Goal: Task Accomplishment & Management: Manage account settings

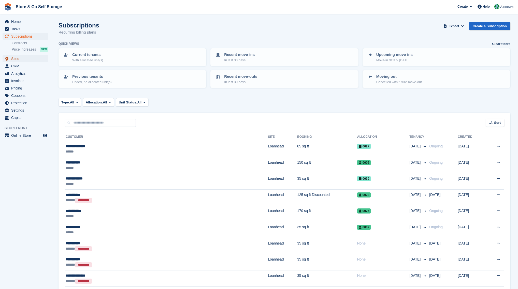
click at [21, 58] on span "Sites" at bounding box center [26, 58] width 31 height 7
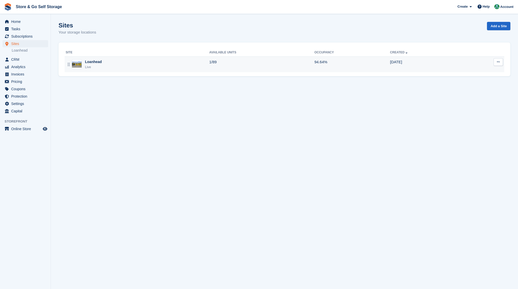
click at [100, 61] on div "Loanhead" at bounding box center [93, 61] width 17 height 5
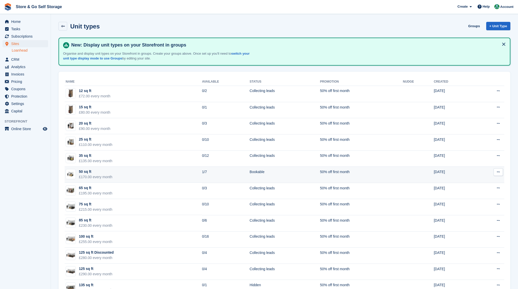
click at [103, 171] on div "50 sq ft" at bounding box center [96, 171] width 34 height 5
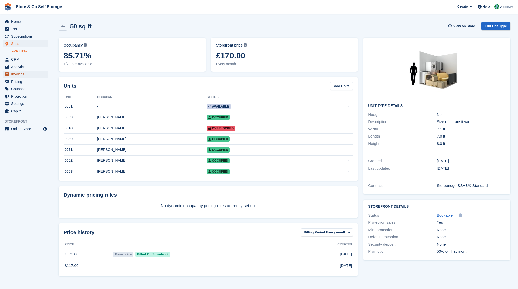
click at [20, 76] on span "Invoices" at bounding box center [26, 74] width 31 height 7
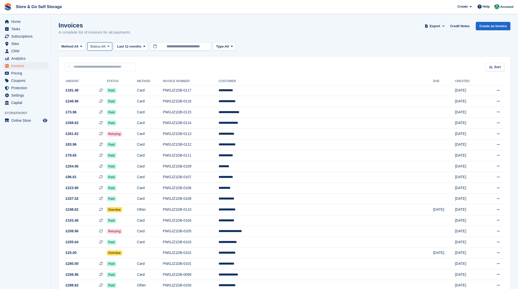
click at [100, 49] on span "Status:" at bounding box center [95, 46] width 11 height 5
click at [106, 83] on link "Open" at bounding box center [112, 85] width 44 height 9
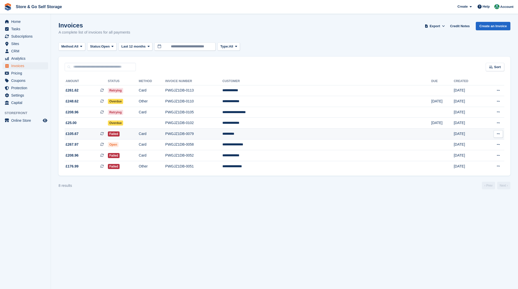
click at [139, 134] on td "Failed" at bounding box center [123, 134] width 31 height 11
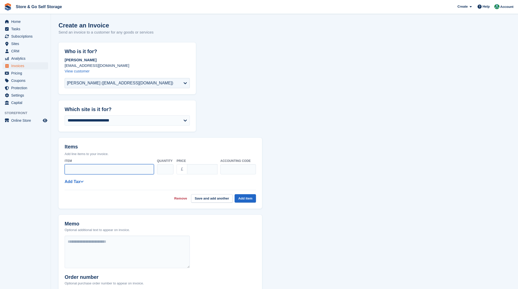
click at [121, 169] on input "Item" at bounding box center [109, 169] width 89 height 10
type input "********"
click at [194, 169] on input "****" at bounding box center [202, 169] width 31 height 10
type input "**"
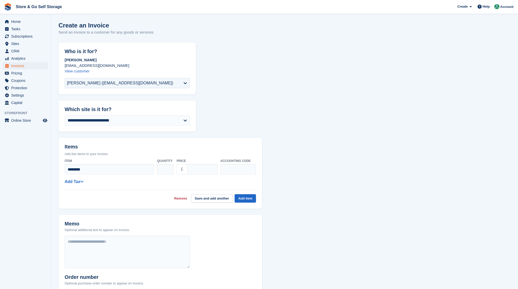
click at [84, 183] on div "**********" at bounding box center [160, 182] width 191 height 6
click at [82, 183] on icon at bounding box center [82, 182] width 4 height 4
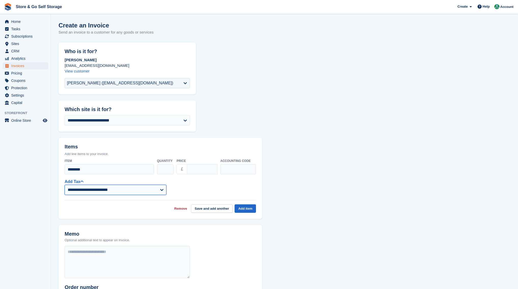
click at [112, 187] on select "**********" at bounding box center [116, 190] width 102 height 10
select select "****"
click at [65, 185] on select "**********" at bounding box center [116, 190] width 102 height 10
click at [240, 210] on button "Add item" at bounding box center [245, 209] width 21 height 8
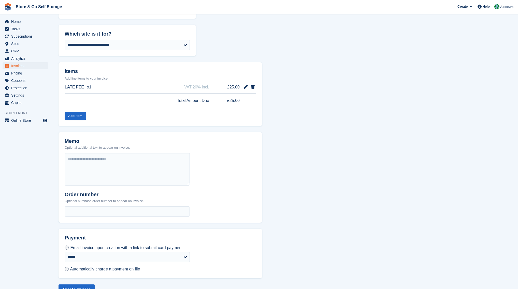
scroll to position [89, 0]
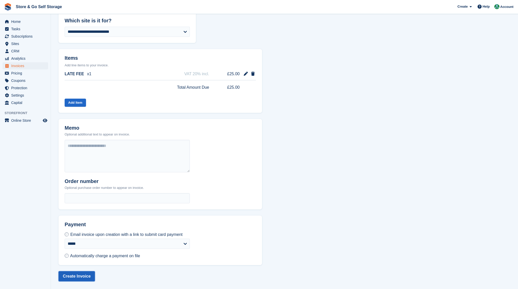
click at [82, 275] on button "Create Invoice" at bounding box center [77, 276] width 36 height 10
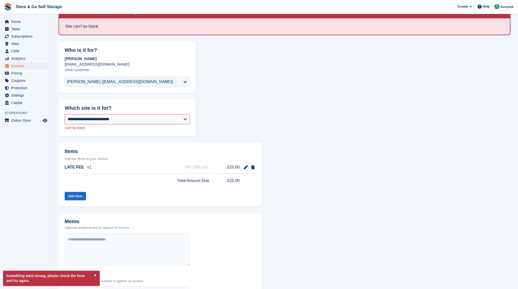
scroll to position [51, 0]
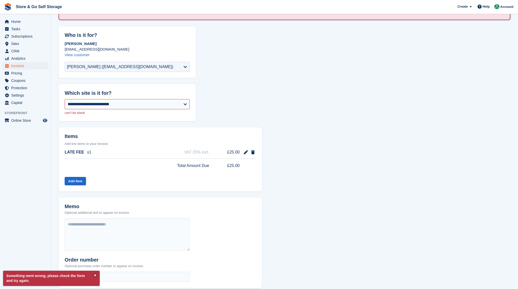
click at [112, 111] on p "can't be blank" at bounding box center [127, 112] width 125 height 5
click at [113, 108] on select "**********" at bounding box center [127, 104] width 125 height 10
select select "****"
click at [113, 121] on div "**********" at bounding box center [127, 108] width 137 height 25
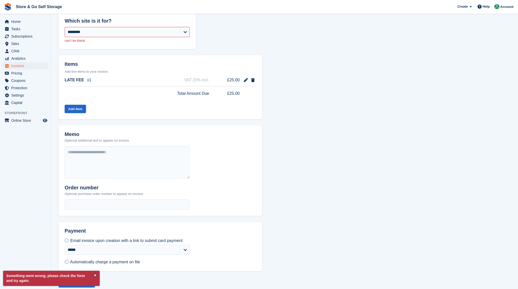
scroll to position [129, 0]
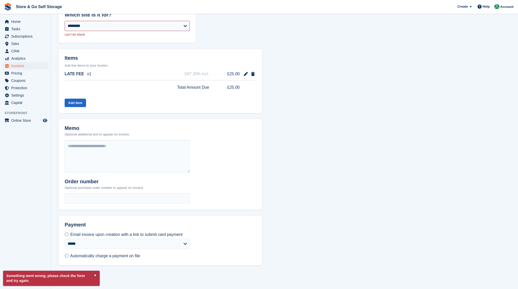
click at [74, 261] on div "**********" at bounding box center [127, 249] width 137 height 34
click at [95, 276] on button at bounding box center [95, 275] width 5 height 5
click at [89, 273] on button "Create Invoice" at bounding box center [77, 276] width 36 height 10
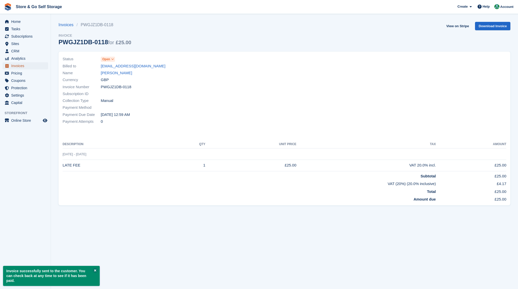
click at [28, 66] on span "Invoices" at bounding box center [26, 65] width 31 height 7
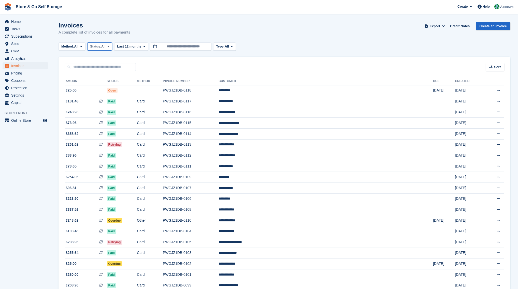
click at [98, 43] on button "Status: All" at bounding box center [99, 46] width 25 height 8
click at [105, 83] on link "Open" at bounding box center [112, 85] width 44 height 9
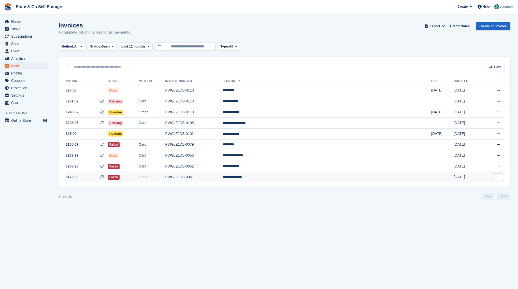
click at [139, 177] on td "Failed" at bounding box center [123, 177] width 31 height 11
click at [165, 135] on td at bounding box center [152, 134] width 26 height 11
click at [139, 124] on td "Retrying" at bounding box center [123, 123] width 31 height 11
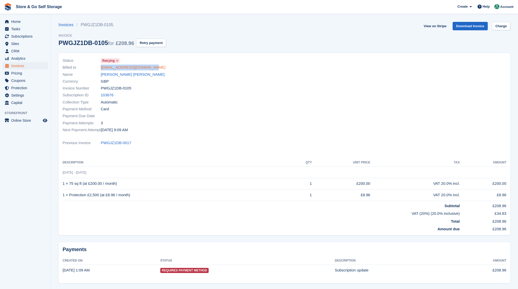
drag, startPoint x: 150, startPoint y: 68, endPoint x: 101, endPoint y: 70, distance: 49.2
click at [101, 70] on div "Billed to [EMAIL_ADDRESS][DOMAIN_NAME]" at bounding box center [172, 67] width 219 height 7
copy link "[EMAIL_ADDRESS][DOMAIN_NAME]"
drag, startPoint x: 138, startPoint y: 76, endPoint x: 102, endPoint y: 75, distance: 36.6
click at [102, 75] on div "Name [PERSON_NAME] [PERSON_NAME]" at bounding box center [172, 74] width 219 height 7
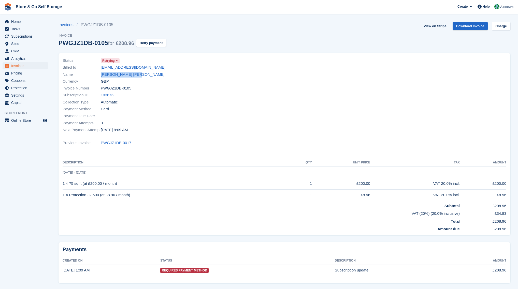
copy link "[PERSON_NAME] [PERSON_NAME]"
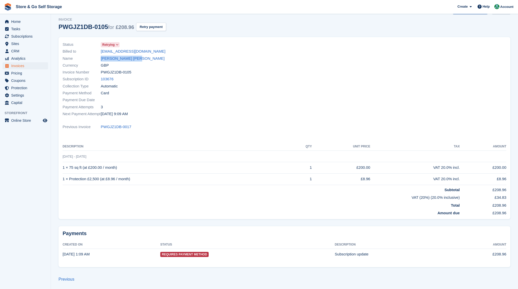
scroll to position [17, 0]
click at [158, 103] on div "Payment Attempts 3" at bounding box center [172, 106] width 219 height 7
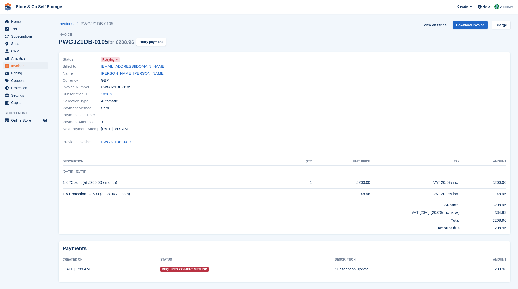
scroll to position [0, 0]
click at [434, 24] on link "View on Stripe" at bounding box center [435, 26] width 27 height 8
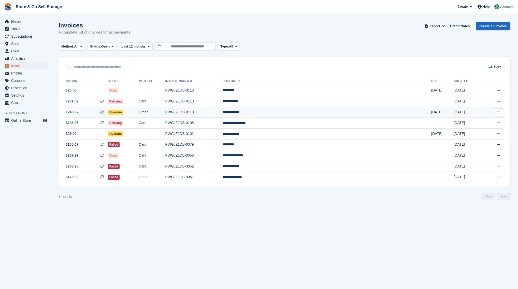
click at [223, 111] on td "PWGJZ1DB-0110" at bounding box center [193, 112] width 57 height 11
click at [165, 114] on td "Other" at bounding box center [152, 112] width 26 height 11
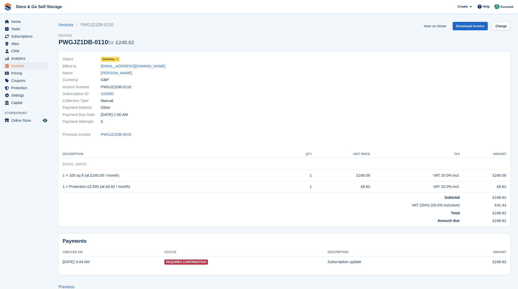
click at [435, 24] on link "View on Stripe" at bounding box center [435, 26] width 27 height 8
click at [110, 73] on link "[PERSON_NAME]" at bounding box center [116, 73] width 31 height 6
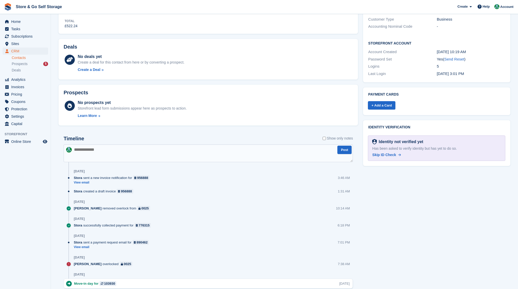
scroll to position [153, 0]
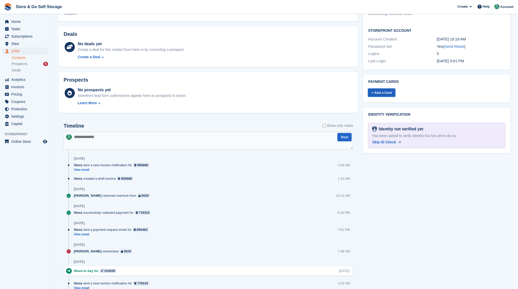
click at [384, 92] on link "+ Add a Card" at bounding box center [381, 93] width 27 height 8
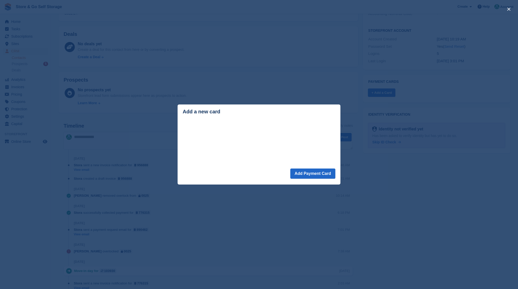
click at [352, 123] on div "close" at bounding box center [259, 144] width 518 height 289
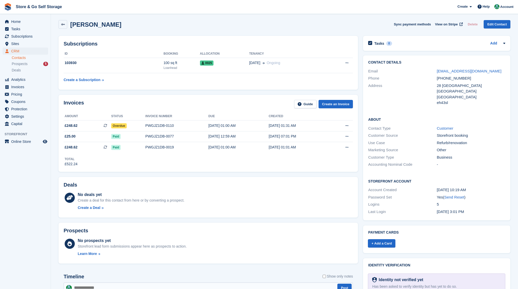
scroll to position [0, 0]
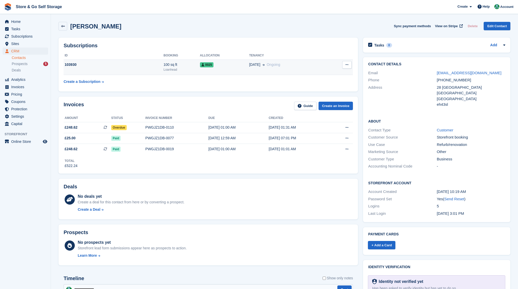
click at [349, 66] on button at bounding box center [346, 65] width 9 height 8
drag, startPoint x: 279, startPoint y: 90, endPoint x: 219, endPoint y: 82, distance: 60.8
click at [277, 91] on div "Subscriptions ID Booking Allocation Tenancy 103930 100 sq ft Loanhead 0025 01 S…" at bounding box center [208, 65] width 299 height 54
click at [152, 73] on td "103930" at bounding box center [114, 68] width 100 height 16
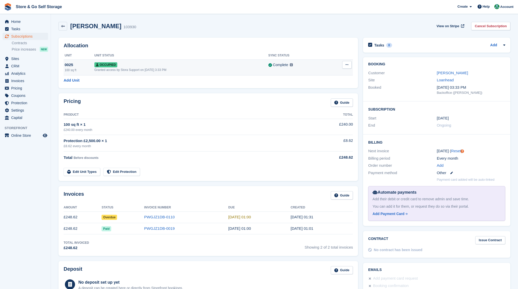
click at [347, 66] on icon at bounding box center [347, 64] width 3 height 3
click at [321, 77] on p "Overlock" at bounding box center [327, 74] width 44 height 7
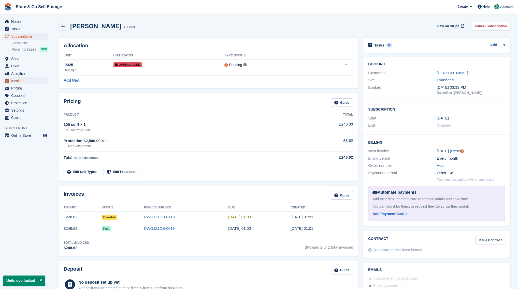
click at [32, 78] on span "Invoices" at bounding box center [26, 80] width 31 height 7
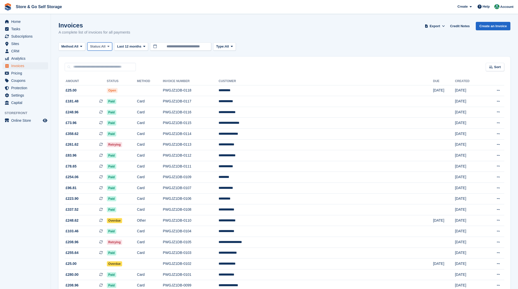
click at [96, 47] on span "Status:" at bounding box center [95, 46] width 11 height 5
click at [99, 85] on link "Open" at bounding box center [112, 85] width 44 height 9
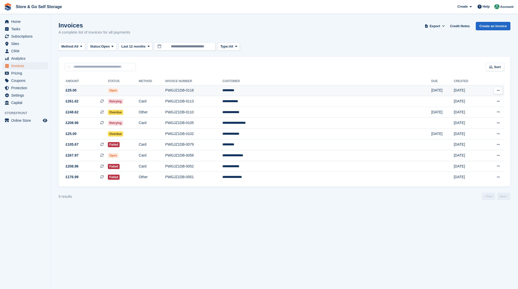
click at [165, 90] on td at bounding box center [152, 90] width 26 height 11
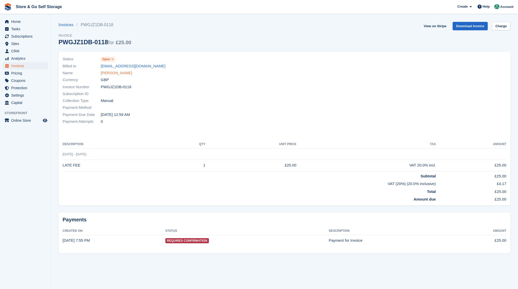
click at [112, 74] on link "[PERSON_NAME]" at bounding box center [116, 73] width 31 height 6
click at [117, 74] on link "[PERSON_NAME]" at bounding box center [116, 73] width 31 height 6
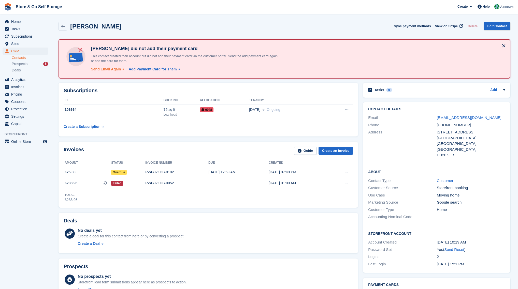
click at [113, 70] on div "Send Email Again" at bounding box center [106, 69] width 30 height 5
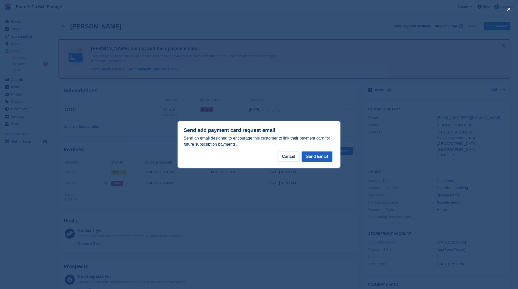
click at [313, 156] on button "Send Email" at bounding box center [317, 157] width 31 height 10
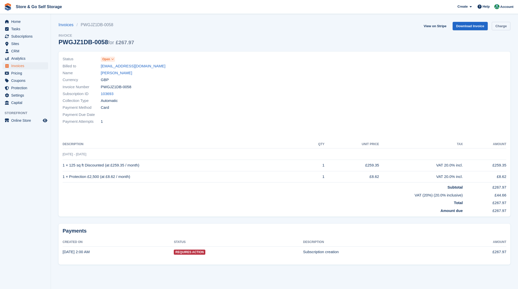
click at [500, 28] on link "Charge" at bounding box center [501, 26] width 19 height 8
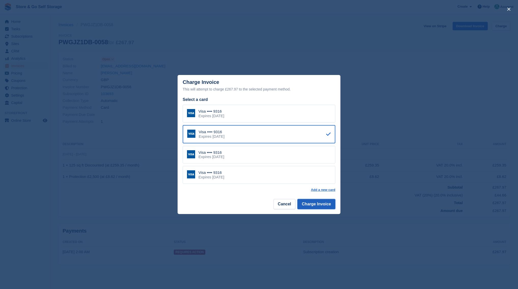
click at [319, 203] on button "Charge Invoice" at bounding box center [316, 204] width 38 height 10
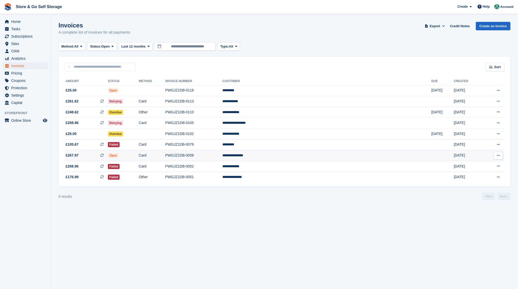
click at [223, 159] on td "PWGJZ1DB-0058" at bounding box center [193, 155] width 57 height 11
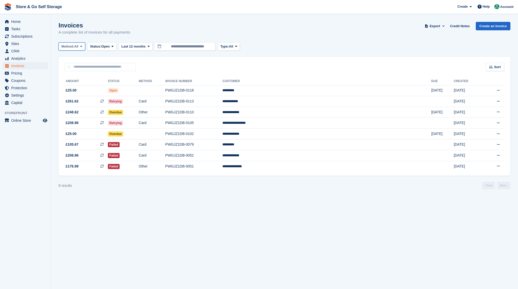
click at [69, 48] on span "Method:" at bounding box center [67, 46] width 13 height 5
click at [74, 56] on link "All" at bounding box center [83, 58] width 44 height 9
click at [223, 158] on td "PWGJZ1DB-0052" at bounding box center [193, 155] width 57 height 11
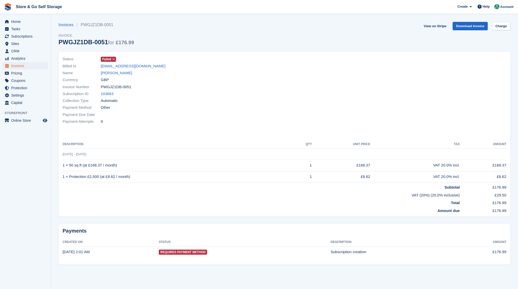
click at [121, 77] on div "Currency GBP" at bounding box center [172, 80] width 219 height 7
click at [119, 75] on link "Jennifer Gorrie" at bounding box center [116, 73] width 31 height 6
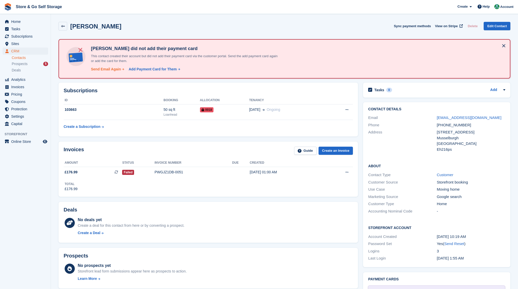
click at [104, 71] on div "Send Email Again" at bounding box center [106, 69] width 30 height 5
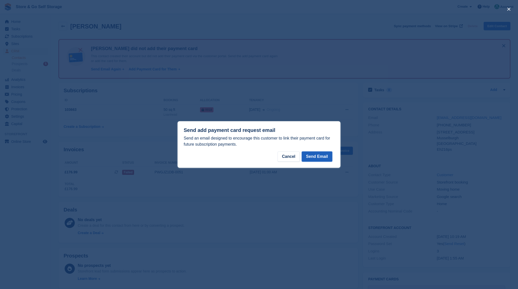
click at [313, 160] on button "Send Email" at bounding box center [317, 157] width 31 height 10
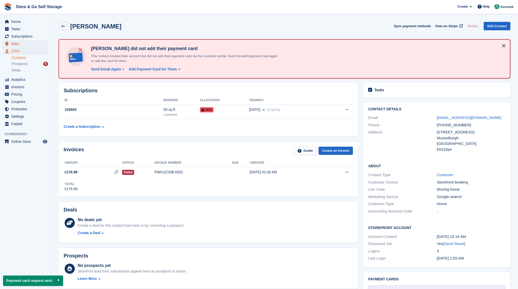
click at [20, 44] on span "Sites" at bounding box center [26, 43] width 31 height 7
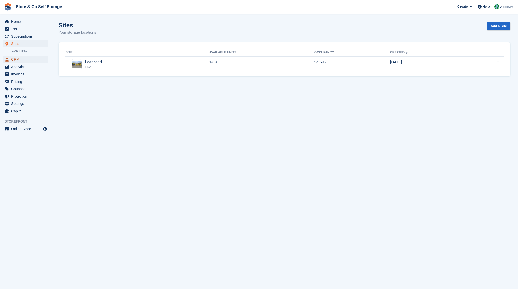
click at [18, 60] on span "CRM" at bounding box center [26, 59] width 31 height 7
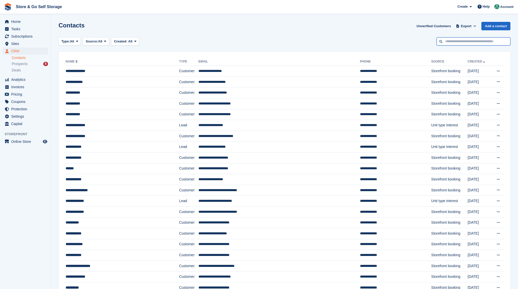
click at [447, 44] on input "text" at bounding box center [474, 41] width 74 height 8
type input "*****"
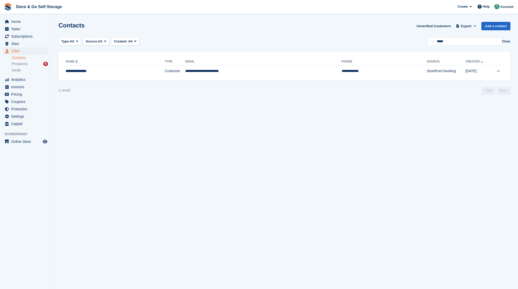
click at [169, 77] on div "**********" at bounding box center [285, 66] width 452 height 29
click at [171, 74] on td "Customer" at bounding box center [175, 71] width 21 height 11
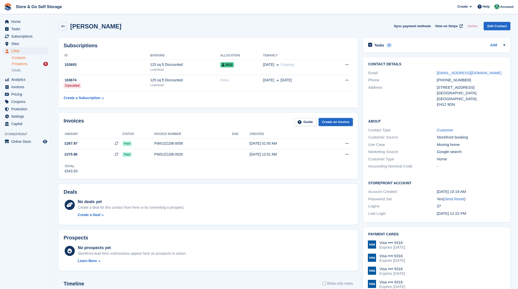
click at [32, 63] on div "Prospects 5" at bounding box center [30, 64] width 36 height 5
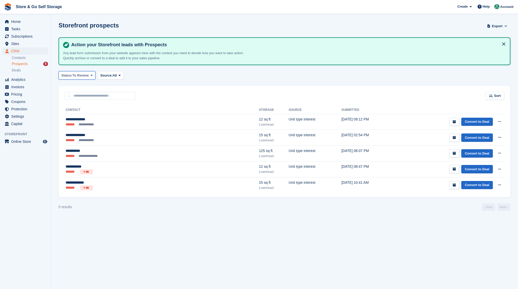
click at [90, 76] on span at bounding box center [92, 75] width 4 height 4
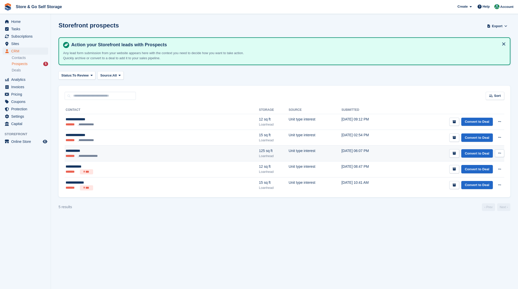
click at [141, 157] on ul "**********" at bounding box center [114, 156] width 97 height 5
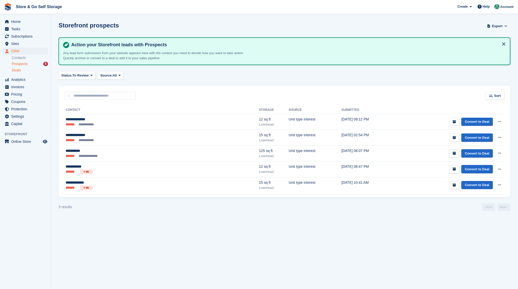
click at [20, 72] on span "Deals" at bounding box center [16, 70] width 9 height 5
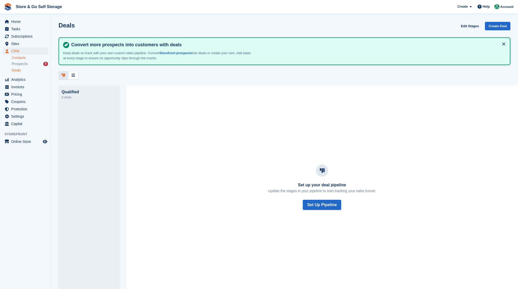
click at [25, 59] on link "Contacts" at bounding box center [30, 57] width 36 height 5
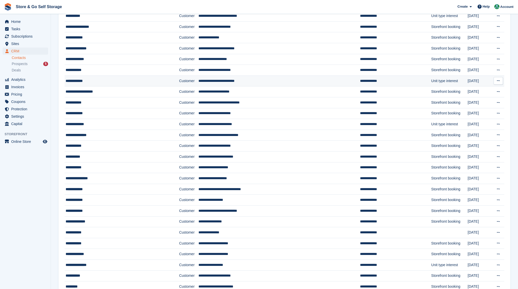
scroll to position [293, 0]
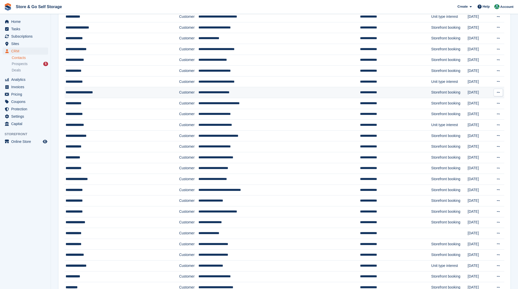
click at [92, 92] on div "**********" at bounding box center [111, 92] width 91 height 5
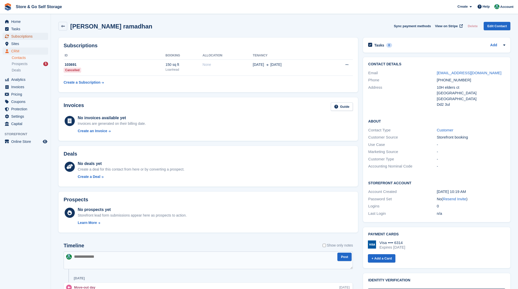
click at [23, 37] on span "Subscriptions" at bounding box center [26, 36] width 31 height 7
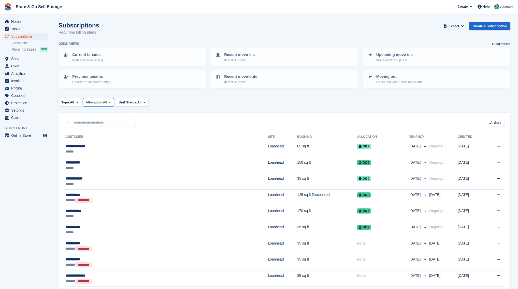
click at [107, 103] on span "All" at bounding box center [105, 102] width 4 height 5
click at [78, 103] on icon at bounding box center [77, 102] width 2 height 3
click at [77, 122] on link "Upcoming" at bounding box center [83, 123] width 44 height 9
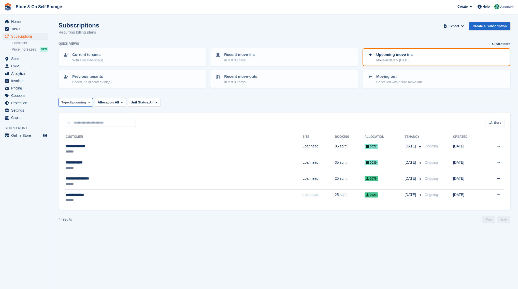
click at [76, 103] on span "Upcoming" at bounding box center [78, 102] width 16 height 5
click at [76, 151] on link "Ending" at bounding box center [83, 151] width 44 height 9
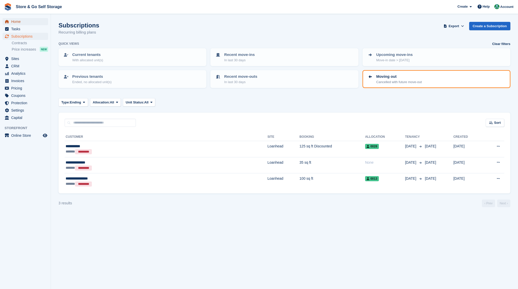
click at [24, 22] on span "Home" at bounding box center [26, 21] width 31 height 7
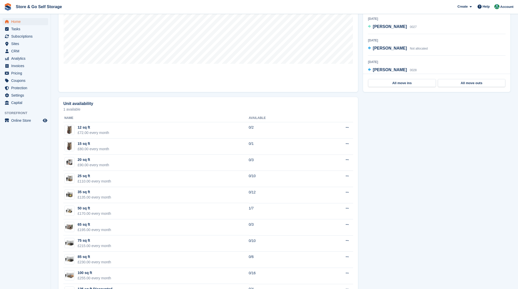
scroll to position [178, 0]
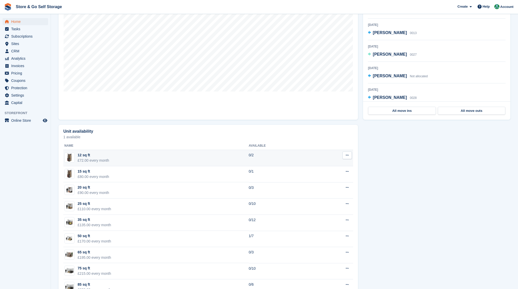
click at [140, 154] on td "12 sq ft £72.00 every month" at bounding box center [155, 158] width 185 height 16
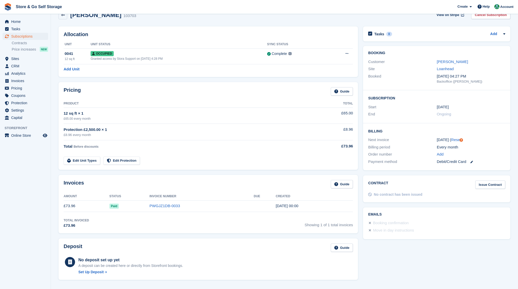
scroll to position [25, 0]
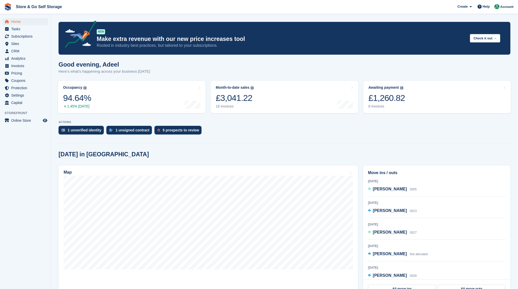
scroll to position [178, 0]
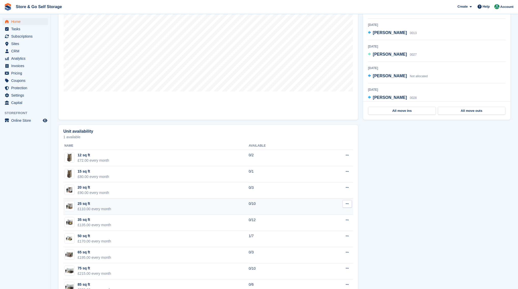
click at [168, 207] on td "25 sq ft £110.00 every month" at bounding box center [155, 207] width 185 height 16
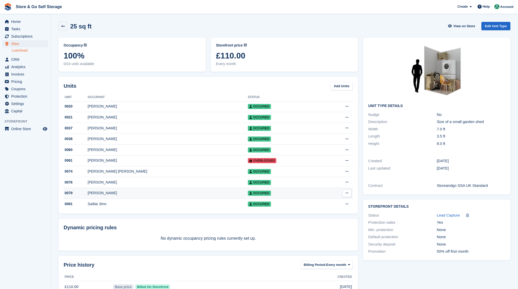
click at [166, 191] on td "[PERSON_NAME]" at bounding box center [168, 193] width 160 height 11
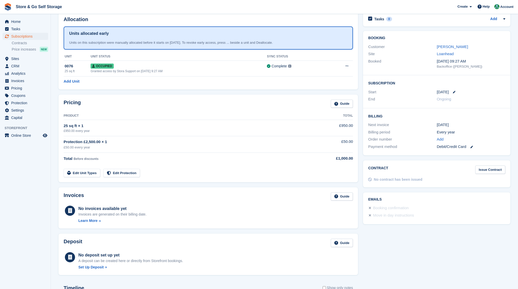
scroll to position [25, 0]
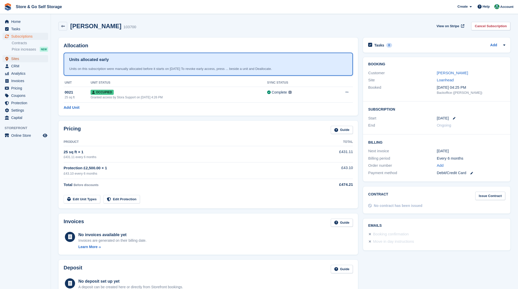
click at [24, 59] on span "Sites" at bounding box center [26, 58] width 31 height 7
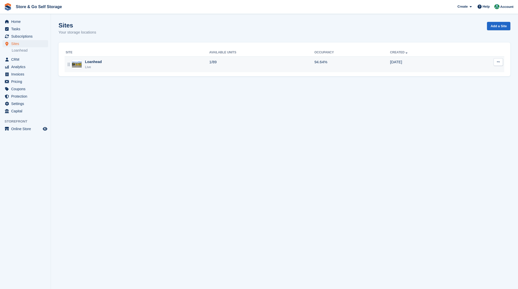
click at [103, 68] on div "Loanhead Live" at bounding box center [137, 64] width 143 height 10
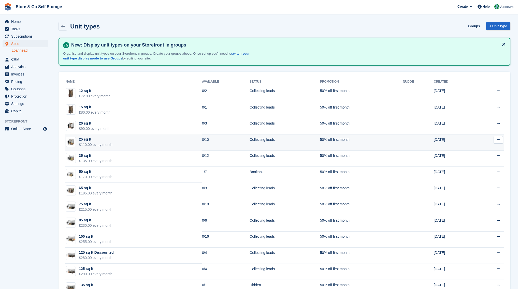
click at [96, 139] on div "25 sq ft" at bounding box center [96, 139] width 34 height 5
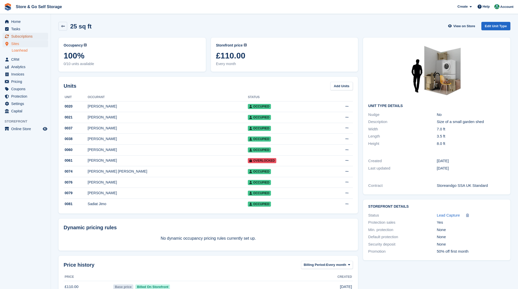
click at [29, 38] on span "Subscriptions" at bounding box center [26, 36] width 31 height 7
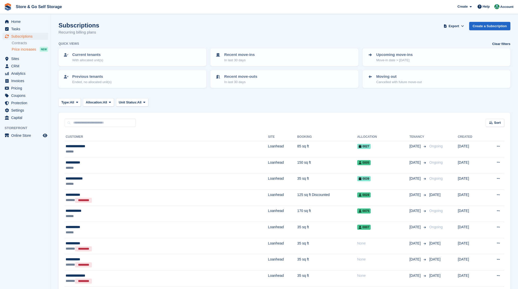
click at [29, 49] on span "Price increases" at bounding box center [24, 49] width 24 height 5
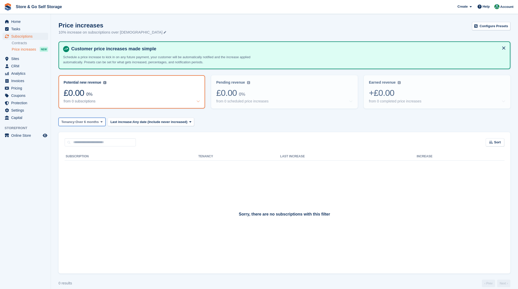
click at [97, 124] on button "Tenancy: Over 6 months" at bounding box center [82, 122] width 47 height 8
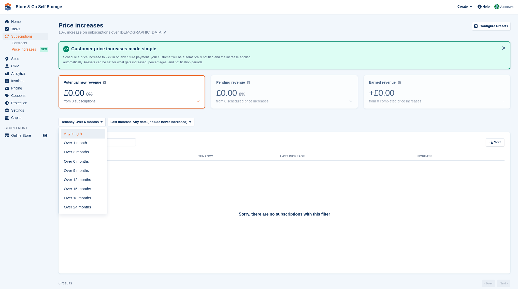
click at [95, 134] on link "Any length" at bounding box center [83, 134] width 44 height 9
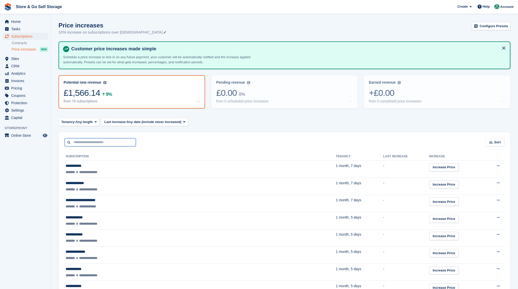
click at [110, 144] on input "text" at bounding box center [100, 142] width 71 height 8
type input "******"
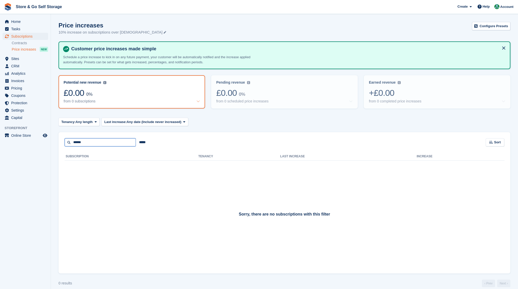
drag, startPoint x: 104, startPoint y: 143, endPoint x: 76, endPoint y: 143, distance: 28.0
click at [76, 143] on input "******" at bounding box center [100, 142] width 71 height 8
type input "*"
type input "*******"
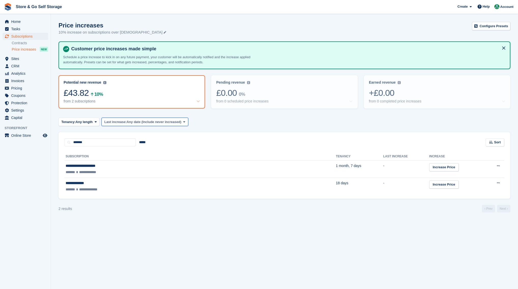
click at [124, 124] on span "Last increase:" at bounding box center [115, 122] width 22 height 5
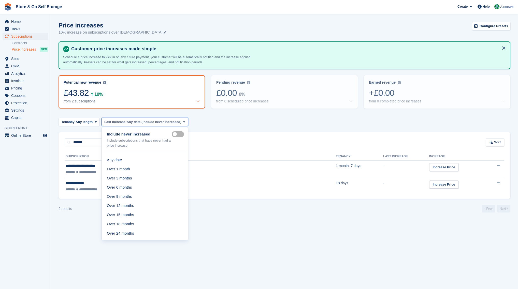
click at [124, 124] on span "Last increase:" at bounding box center [115, 122] width 22 height 5
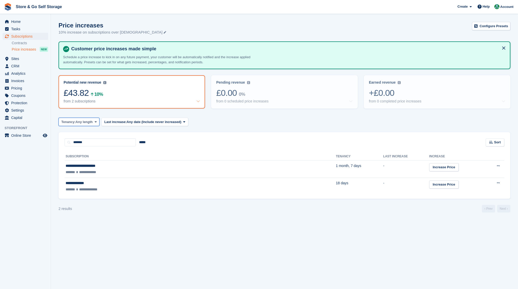
click at [95, 123] on icon at bounding box center [96, 121] width 2 height 3
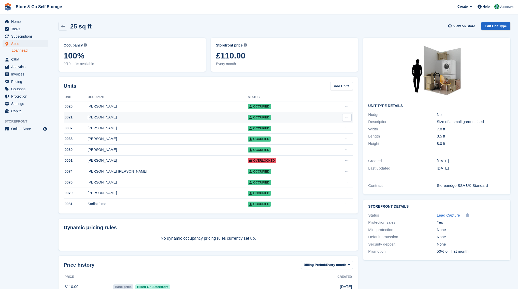
click at [128, 118] on div "Stewart Hunter" at bounding box center [168, 117] width 160 height 5
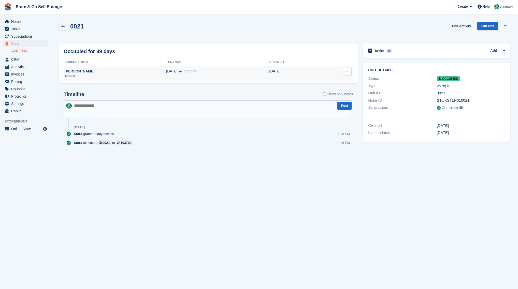
click at [133, 78] on td "Stewart Hunter 103700" at bounding box center [115, 73] width 103 height 15
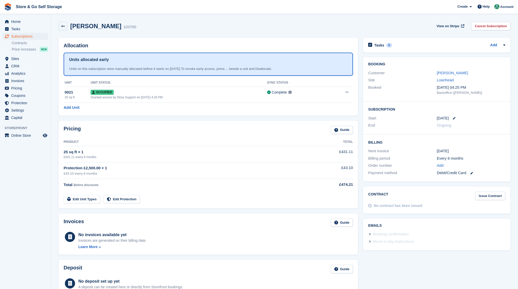
click at [167, 120] on div "Pricing Guide Product Total 25 sq ft × 1 £431.11 every 6 months £431.11 Protect…" at bounding box center [208, 164] width 305 height 93
drag, startPoint x: 112, startPoint y: 27, endPoint x: 71, endPoint y: 29, distance: 40.7
click at [71, 29] on h2 "[PERSON_NAME]" at bounding box center [95, 26] width 51 height 7
copy h2 "[PERSON_NAME]"
click at [339, 152] on td "£431.11" at bounding box center [331, 154] width 44 height 16
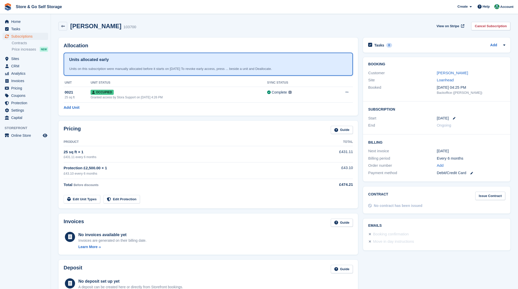
click at [115, 147] on td "25 sq ft × 1 £431.11 every 6 months" at bounding box center [186, 154] width 245 height 16
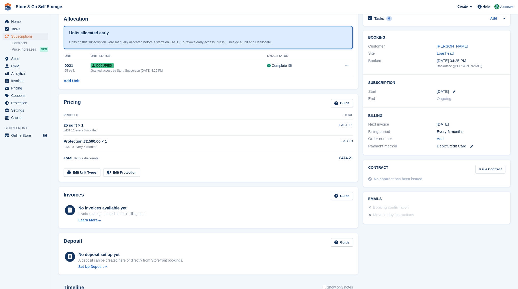
scroll to position [25, 0]
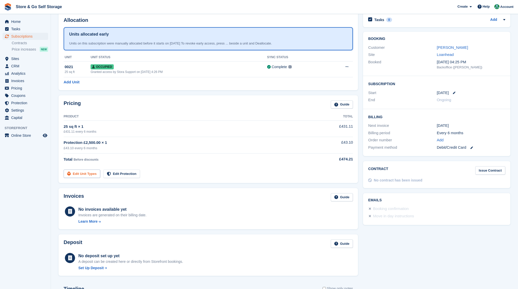
click at [91, 176] on link "Edit Unit Types" at bounding box center [82, 174] width 37 height 8
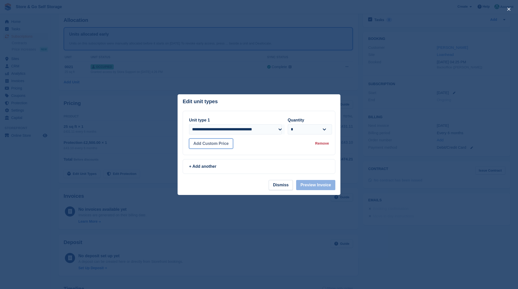
click at [224, 144] on button "Add Custom Price" at bounding box center [211, 144] width 44 height 10
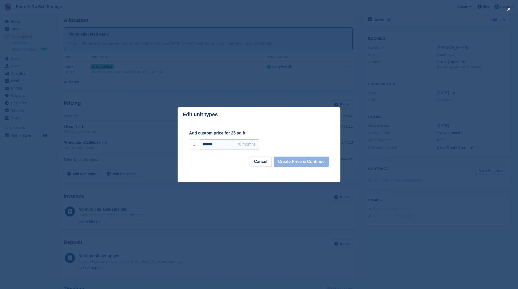
click at [219, 146] on input "******" at bounding box center [229, 144] width 59 height 10
drag, startPoint x: 234, startPoint y: 111, endPoint x: 210, endPoint y: 112, distance: 23.9
click at [210, 112] on header "Edit unit types You can't add the same unit type twice: This subscription alrea…" at bounding box center [259, 115] width 163 height 17
drag, startPoint x: 210, startPoint y: 112, endPoint x: 222, endPoint y: 144, distance: 34.2
click at [222, 144] on input "******" at bounding box center [229, 144] width 59 height 10
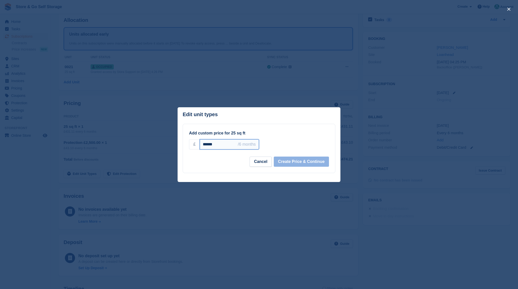
drag, startPoint x: 219, startPoint y: 145, endPoint x: 191, endPoint y: 147, distance: 27.3
click at [191, 147] on div "£ ****** /6 months" at bounding box center [224, 144] width 70 height 10
type input "******"
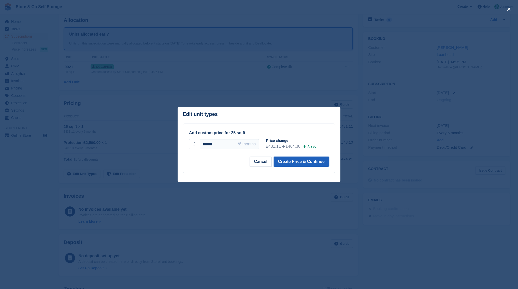
click at [290, 163] on button "Create Price & Continue" at bounding box center [301, 162] width 55 height 10
select select "*****"
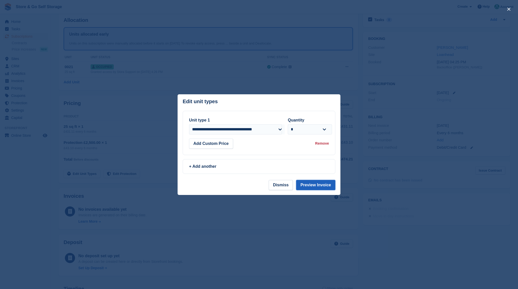
click at [309, 184] on button "Preview Invoice" at bounding box center [315, 185] width 39 height 10
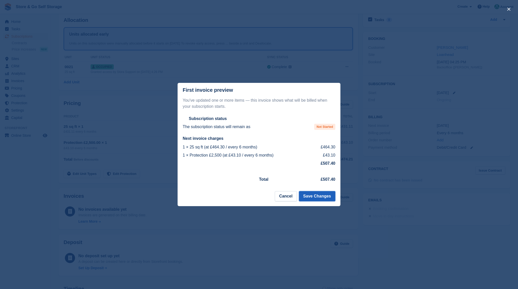
click at [313, 197] on button "Save Changes" at bounding box center [317, 196] width 36 height 10
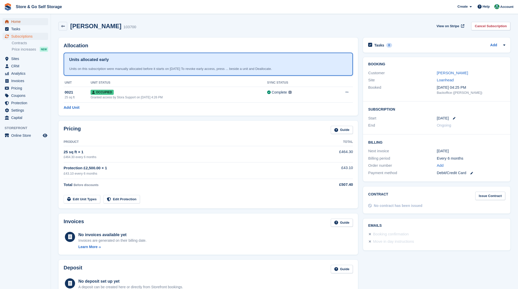
click at [21, 24] on span "Home" at bounding box center [26, 21] width 31 height 7
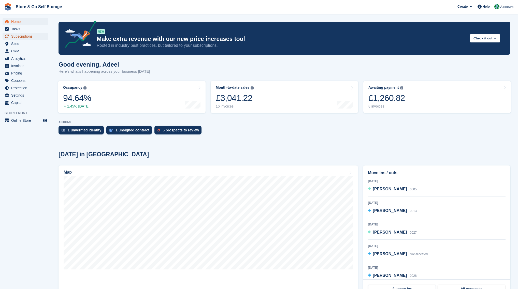
click at [15, 37] on span "Subscriptions" at bounding box center [26, 36] width 31 height 7
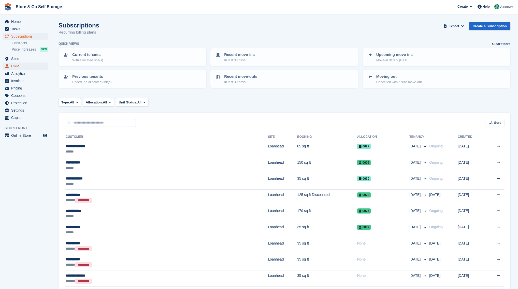
click at [26, 63] on span "CRM" at bounding box center [26, 66] width 31 height 7
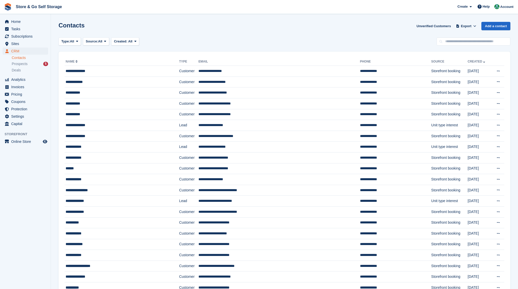
click at [26, 61] on ul "Contacts Prospects 5 Deals" at bounding box center [31, 64] width 39 height 19
click at [25, 47] on span "Sites" at bounding box center [26, 43] width 31 height 7
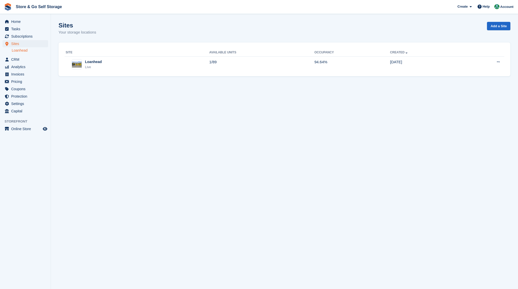
click at [26, 53] on link "Loanhead" at bounding box center [30, 50] width 36 height 5
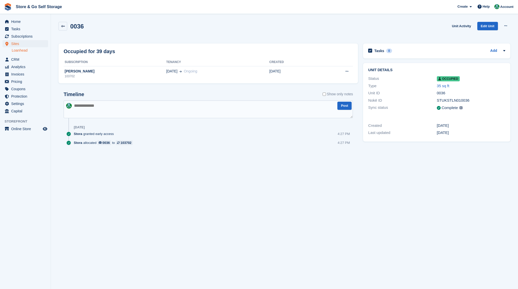
click at [135, 75] on div "103702" at bounding box center [115, 76] width 103 height 5
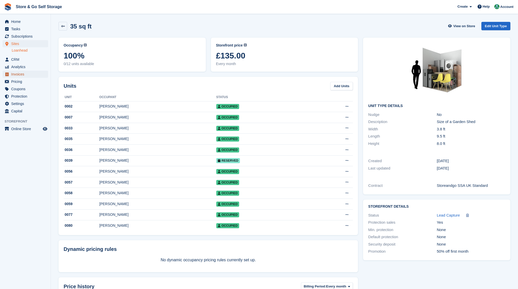
click at [33, 76] on span "Invoices" at bounding box center [26, 74] width 31 height 7
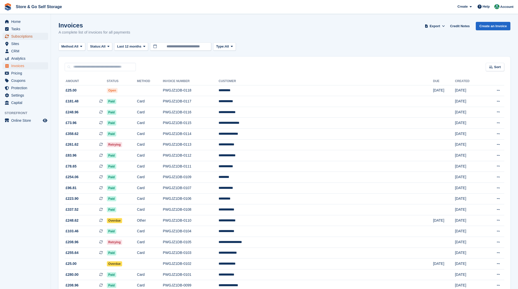
click at [29, 39] on span "Subscriptions" at bounding box center [26, 36] width 31 height 7
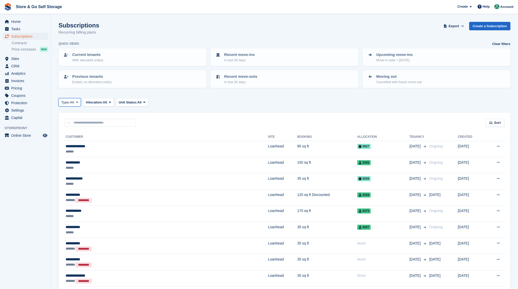
click at [77, 103] on icon at bounding box center [77, 102] width 2 height 3
click at [75, 126] on link "Upcoming" at bounding box center [83, 123] width 44 height 9
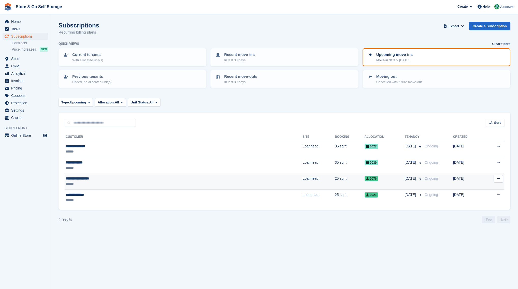
click at [147, 184] on div "******" at bounding box center [124, 183] width 116 height 5
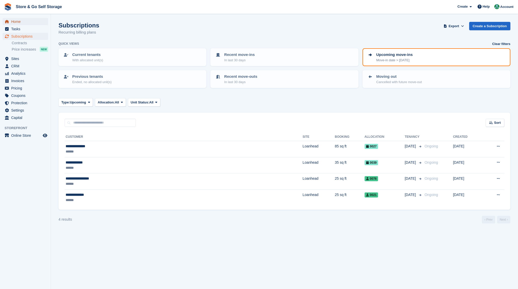
click at [21, 23] on span "Home" at bounding box center [26, 21] width 31 height 7
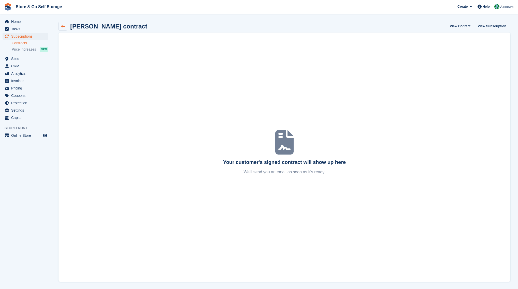
click at [65, 28] on link at bounding box center [63, 26] width 9 height 9
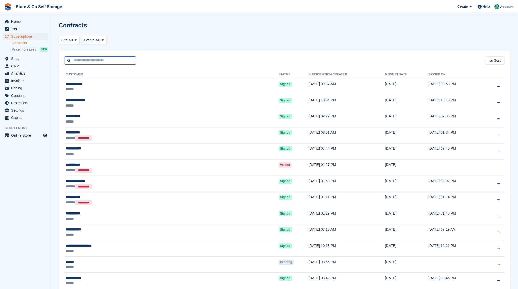
click at [81, 61] on input "text" at bounding box center [100, 60] width 71 height 8
type input "******"
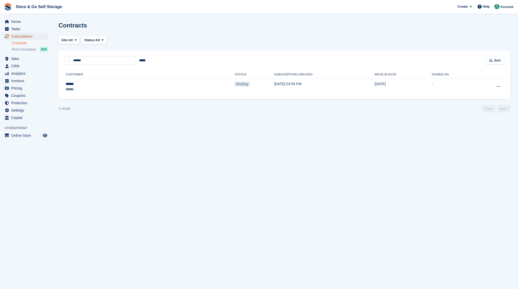
click at [21, 38] on span "Subscriptions" at bounding box center [26, 36] width 31 height 7
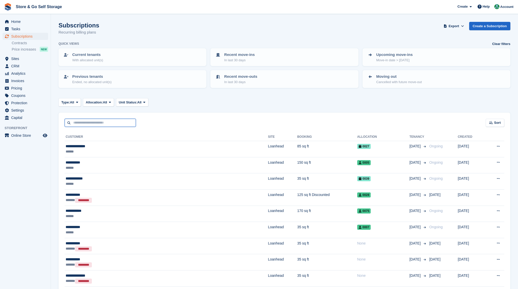
click at [99, 123] on input "text" at bounding box center [100, 123] width 71 height 8
type input "*"
type input "******"
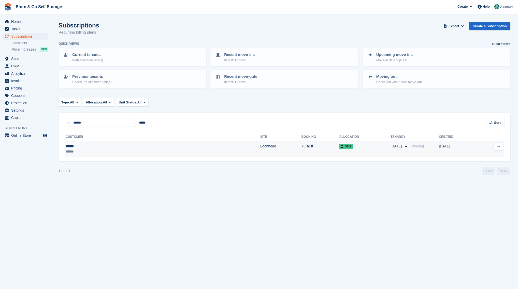
click at [112, 146] on div "******" at bounding box center [103, 146] width 75 height 5
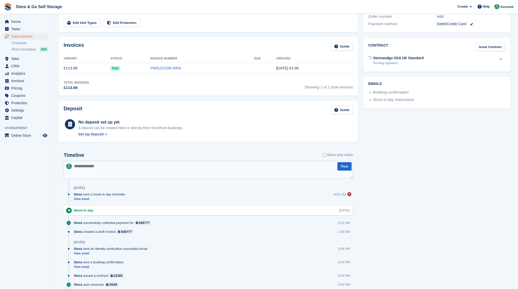
scroll to position [178, 0]
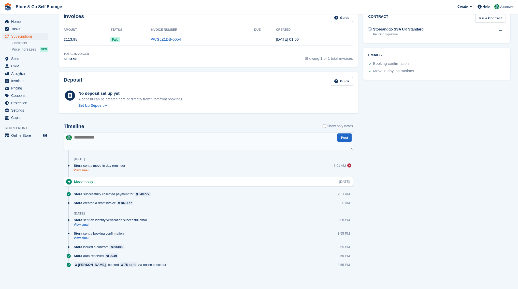
click at [85, 171] on link "View email" at bounding box center [101, 170] width 54 height 4
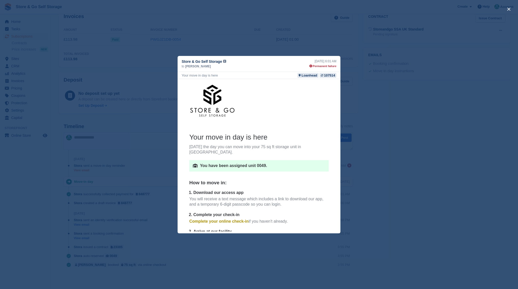
scroll to position [0, 0]
click at [161, 157] on div "close" at bounding box center [259, 144] width 518 height 289
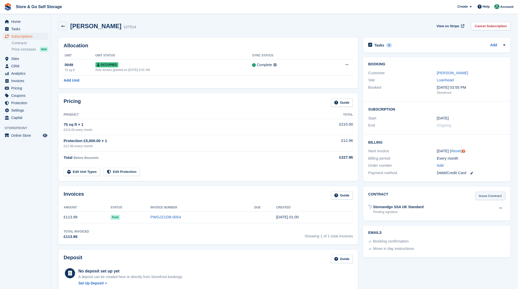
click at [489, 196] on link "Issue Contract" at bounding box center [490, 196] width 30 height 8
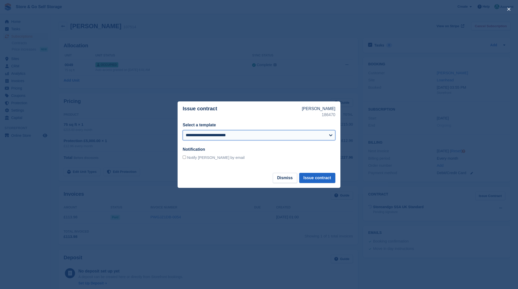
click at [248, 138] on select "**********" at bounding box center [259, 135] width 153 height 10
click at [260, 129] on div "**********" at bounding box center [259, 132] width 153 height 20
click at [318, 181] on button "Issue contract" at bounding box center [317, 178] width 36 height 10
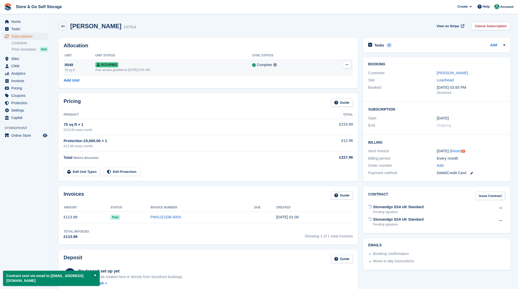
click at [349, 66] on button at bounding box center [346, 65] width 9 height 8
click at [359, 65] on div "Allocation Unit Unit Status Sync Status 0049 75 sq ft Occupied Auto access gran…" at bounding box center [208, 63] width 305 height 56
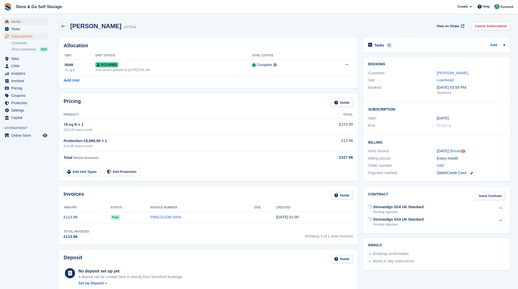
click at [21, 22] on span "Home" at bounding box center [26, 21] width 31 height 7
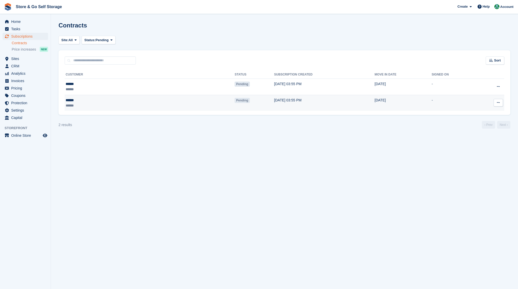
click at [496, 104] on button at bounding box center [498, 103] width 9 height 8
click at [476, 126] on p "Void contract" at bounding box center [478, 126] width 44 height 7
click at [26, 37] on span "Subscriptions" at bounding box center [26, 36] width 31 height 7
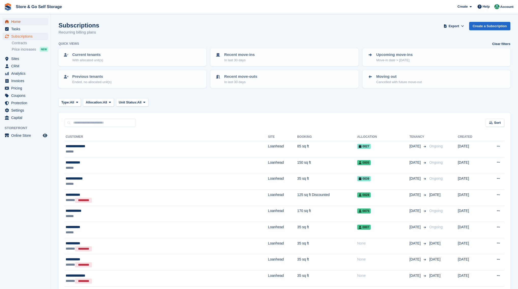
click at [17, 22] on span "Home" at bounding box center [26, 21] width 31 height 7
